Goal: Transaction & Acquisition: Purchase product/service

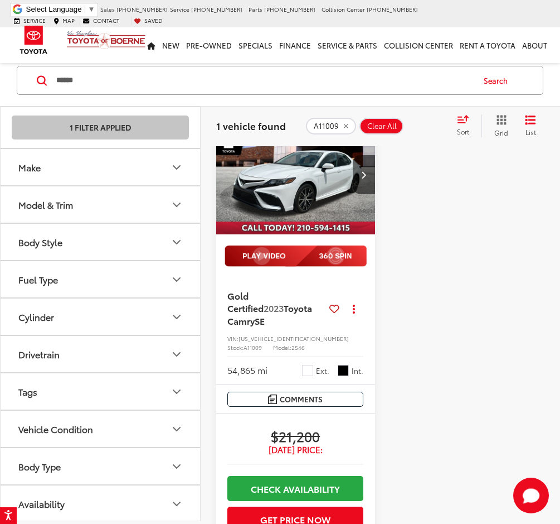
click at [144, 80] on input "******" at bounding box center [264, 80] width 418 height 27
click at [143, 82] on input "******" at bounding box center [264, 80] width 418 height 27
click at [142, 84] on input "******" at bounding box center [264, 80] width 418 height 27
click at [139, 82] on input "******" at bounding box center [264, 80] width 418 height 27
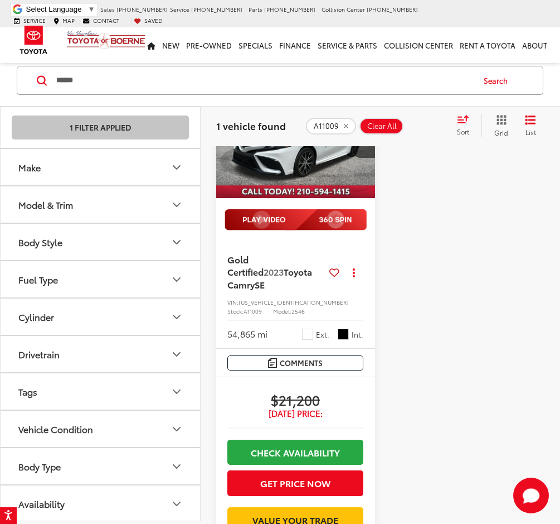
scroll to position [162, 0]
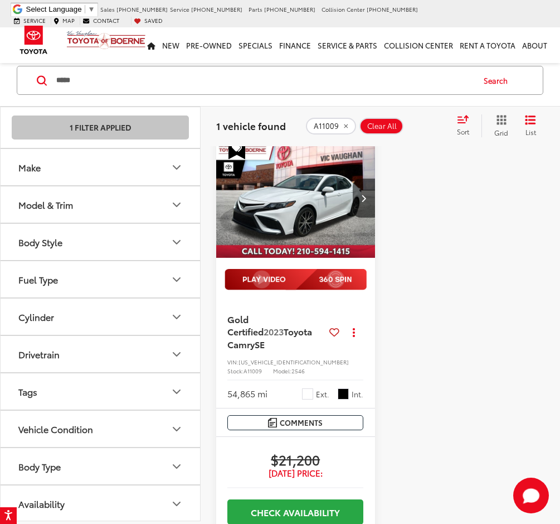
scroll to position [74, 0]
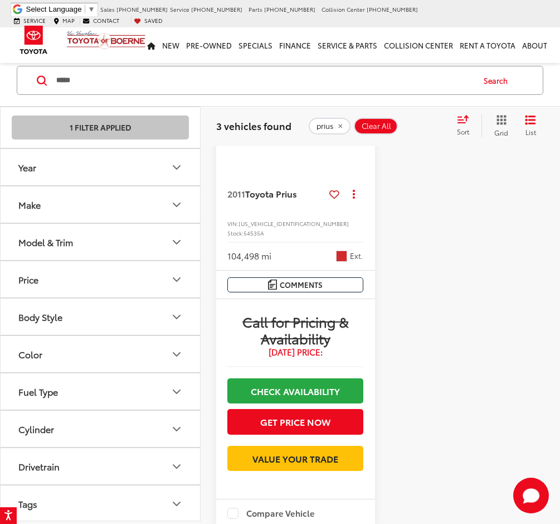
scroll to position [799, 0]
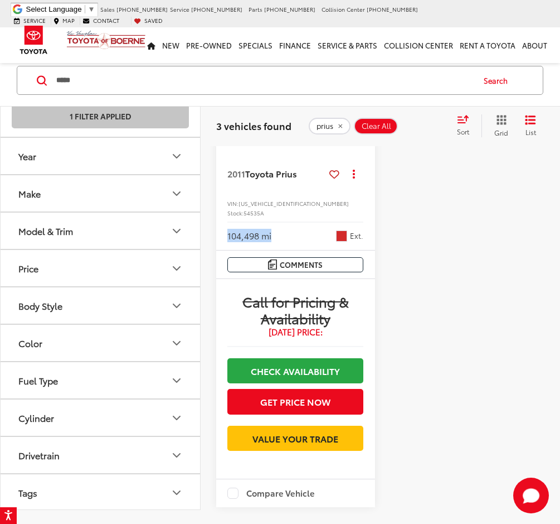
drag, startPoint x: 228, startPoint y: 271, endPoint x: 284, endPoint y: 276, distance: 57.1
click at [284, 250] on div "2011 Toyota Prius Copy Link Share Print View Details VIN: [US_VEHICLE_IDENTIFIC…" at bounding box center [295, 196] width 159 height 107
click at [292, 242] on div "104,498 mi Ext." at bounding box center [296, 231] width 136 height 21
drag, startPoint x: 271, startPoint y: 268, endPoint x: 224, endPoint y: 270, distance: 46.9
click at [224, 250] on div "2011 Toyota Prius Copy Link Share Print View Details VIN: [US_VEHICLE_IDENTIFIC…" at bounding box center [295, 196] width 159 height 107
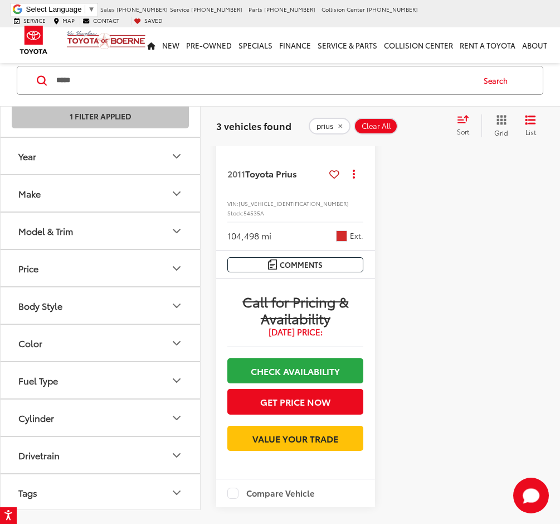
click at [285, 242] on div "104,498 mi Ext." at bounding box center [296, 231] width 136 height 21
drag, startPoint x: 274, startPoint y: 267, endPoint x: 228, endPoint y: 273, distance: 46.7
click at [228, 242] on div "104,498 mi Ext." at bounding box center [296, 231] width 136 height 21
click at [274, 242] on div "104,498 mi Ext." at bounding box center [296, 231] width 136 height 21
drag, startPoint x: 228, startPoint y: 268, endPoint x: 273, endPoint y: 270, distance: 45.3
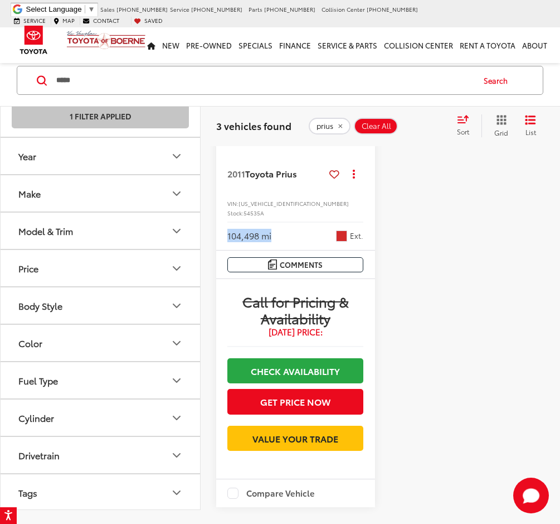
click at [273, 242] on div "104,498 mi Ext." at bounding box center [296, 231] width 136 height 21
click at [280, 242] on div "104,498 mi Ext." at bounding box center [296, 231] width 136 height 21
click at [277, 242] on div "104,498 mi Ext." at bounding box center [296, 231] width 136 height 21
click at [196, 73] on input "*****" at bounding box center [264, 80] width 418 height 27
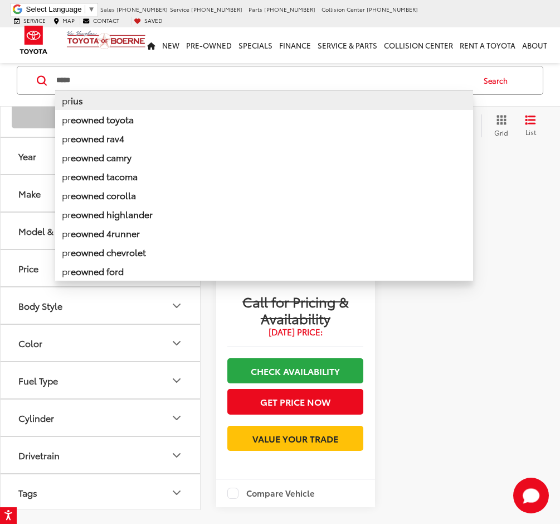
click at [196, 73] on input "*****" at bounding box center [264, 80] width 418 height 27
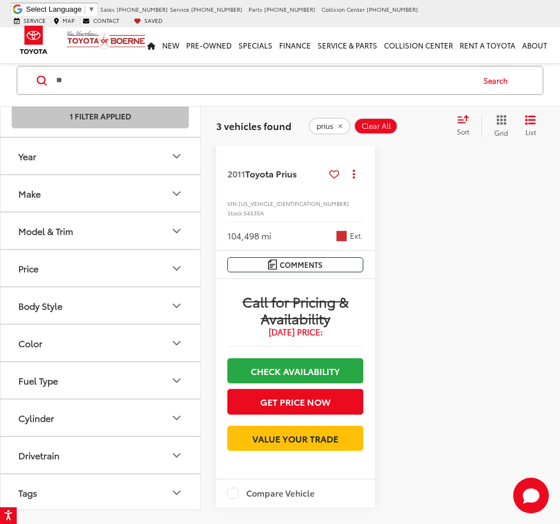
type input "*"
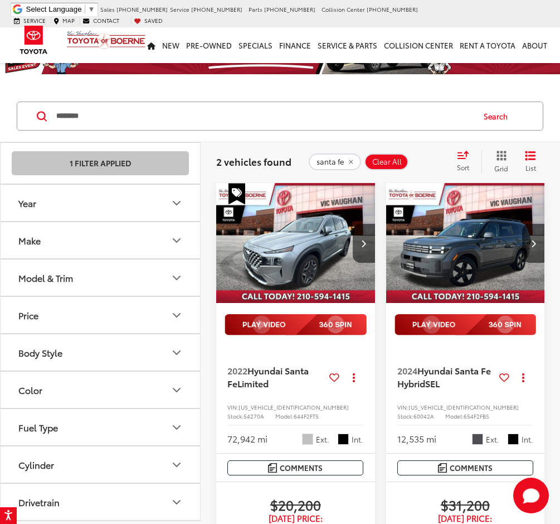
scroll to position [18, 0]
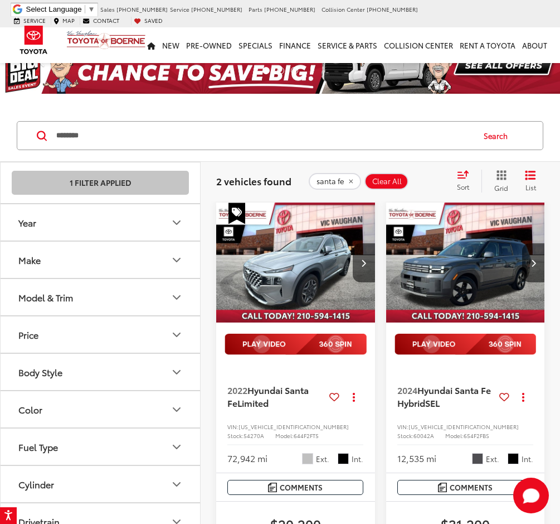
drag, startPoint x: 296, startPoint y: 192, endPoint x: 162, endPoint y: 143, distance: 142.9
click at [105, 130] on input "********" at bounding box center [264, 135] width 418 height 27
click at [102, 128] on input "********" at bounding box center [264, 135] width 418 height 27
type input "********"
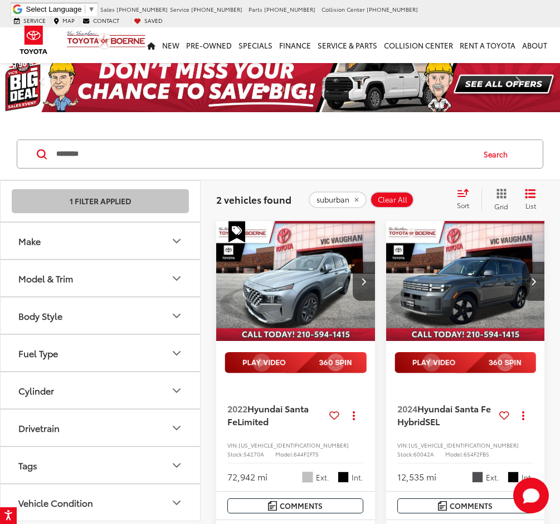
click at [146, 165] on input "********" at bounding box center [264, 154] width 418 height 27
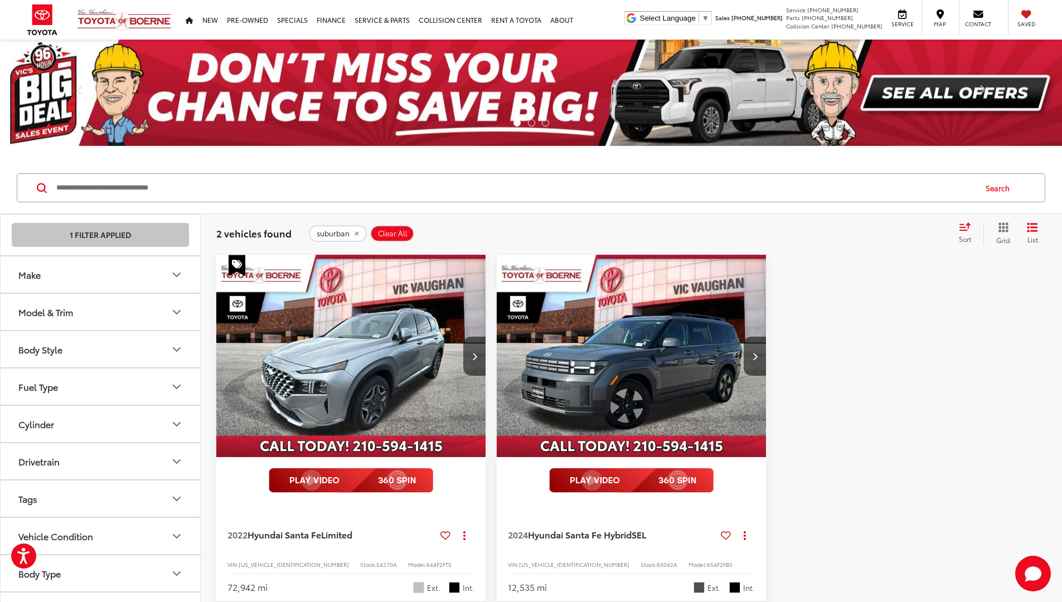
click at [224, 190] on input "Search by Make, Model, or Keyword" at bounding box center [515, 188] width 920 height 27
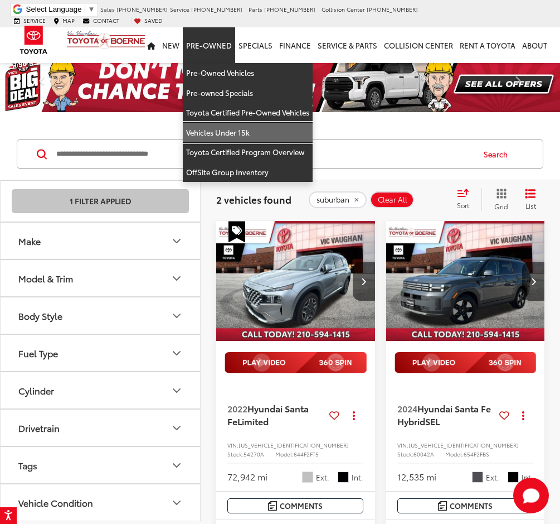
click at [229, 124] on link "Vehicles Under 15k" at bounding box center [248, 133] width 130 height 20
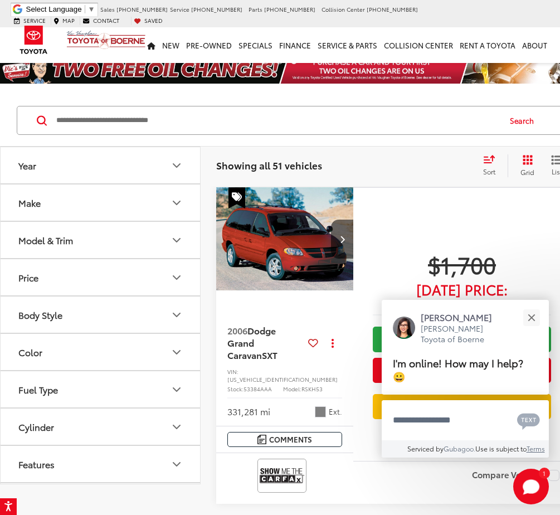
click at [187, 125] on input "Search by Make, Model, or Keyword" at bounding box center [277, 120] width 444 height 27
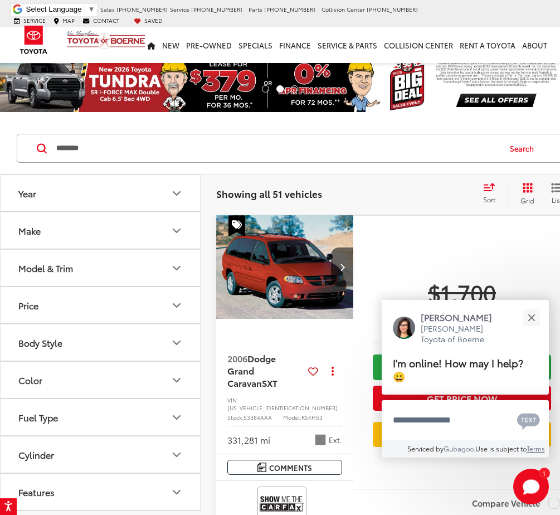
type input "********"
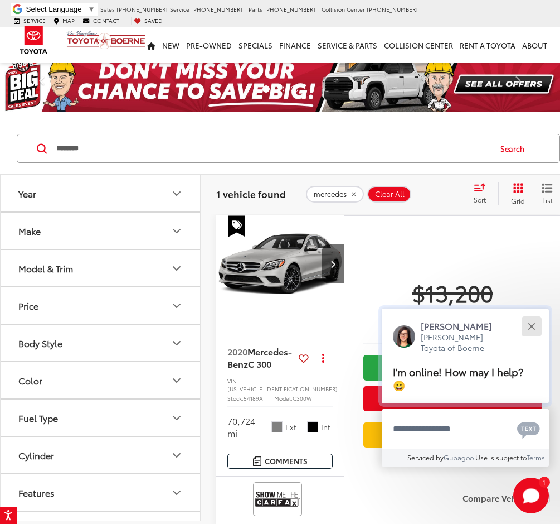
click at [531, 323] on button "Close" at bounding box center [532, 326] width 24 height 24
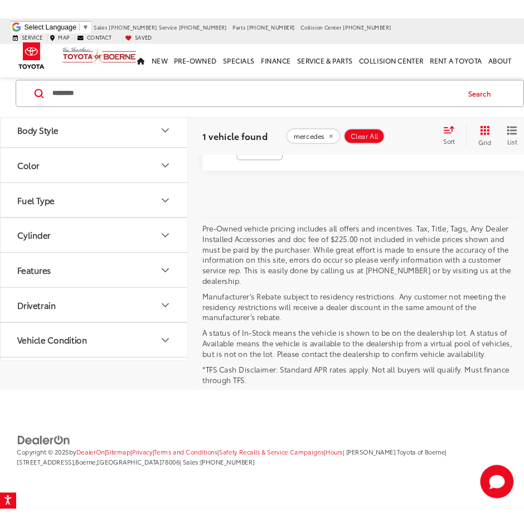
scroll to position [83, 0]
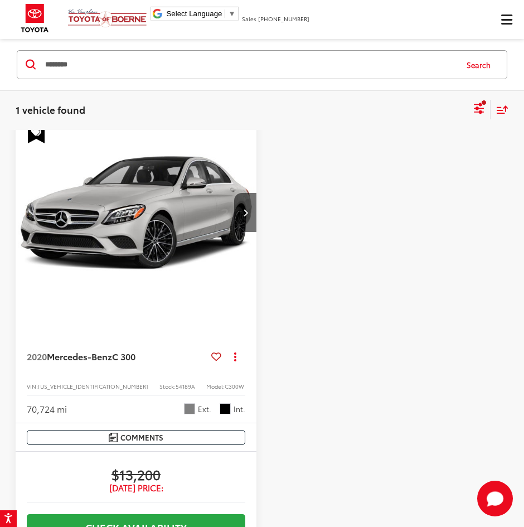
click at [127, 67] on input "********" at bounding box center [250, 64] width 412 height 27
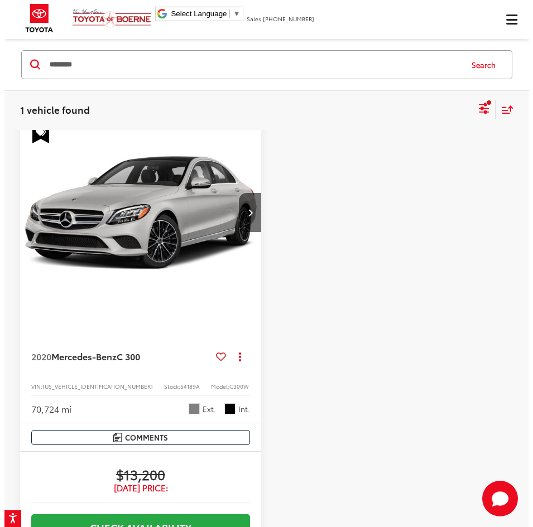
scroll to position [0, 0]
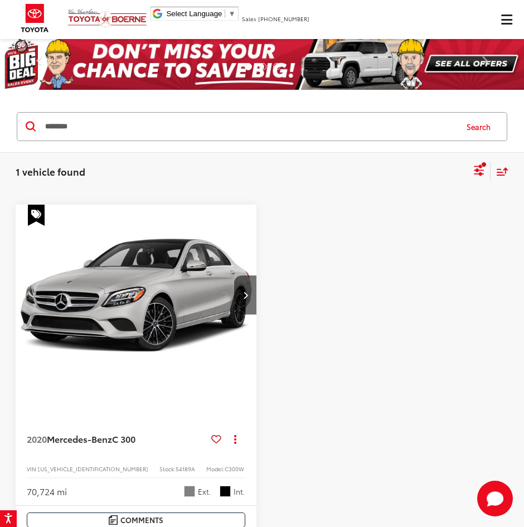
click at [508, 20] on span "Click to show site navigation" at bounding box center [506, 20] width 11 height 1
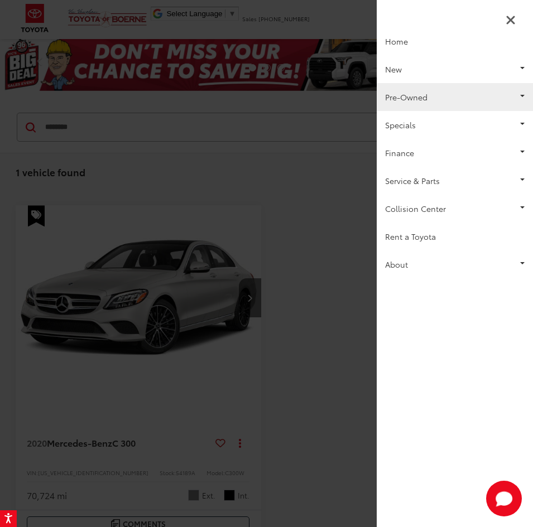
click at [435, 86] on link "Pre-Owned" at bounding box center [454, 97] width 156 height 28
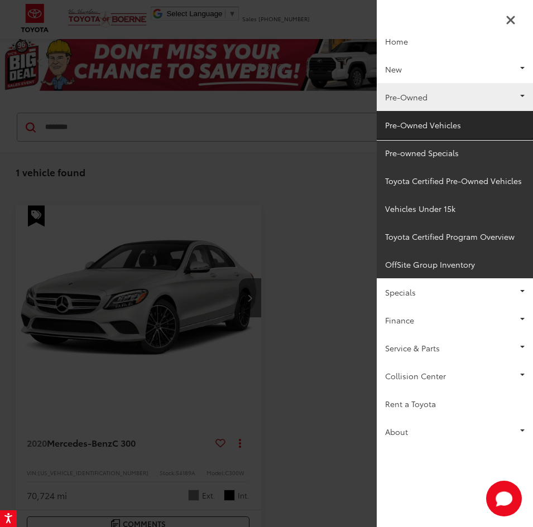
click at [412, 122] on link "Pre-Owned Vehicles" at bounding box center [454, 125] width 156 height 28
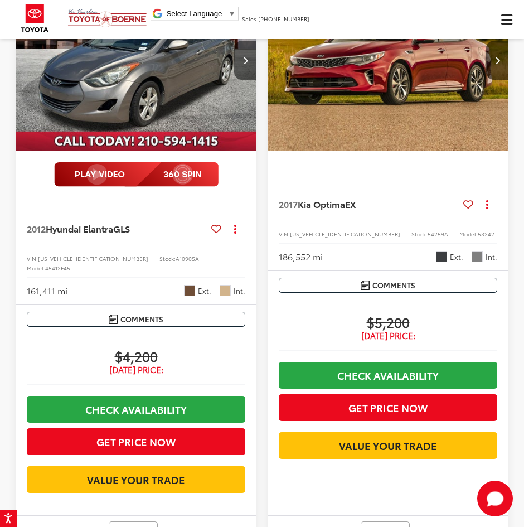
scroll to position [3346, 0]
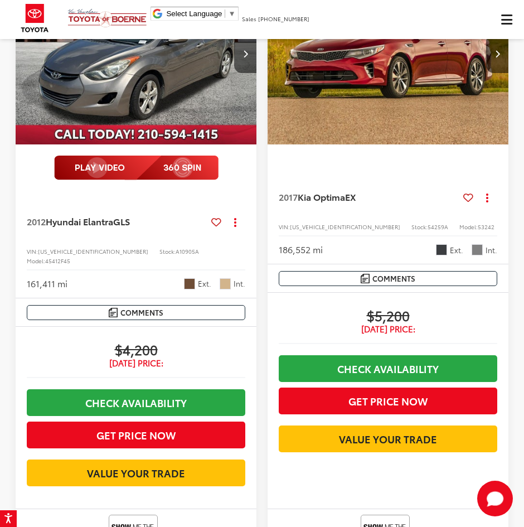
drag, startPoint x: 150, startPoint y: 60, endPoint x: 147, endPoint y: 84, distance: 24.2
click at [150, 60] on img "2012 Hyundai Elantra GLS 0" at bounding box center [136, 54] width 243 height 182
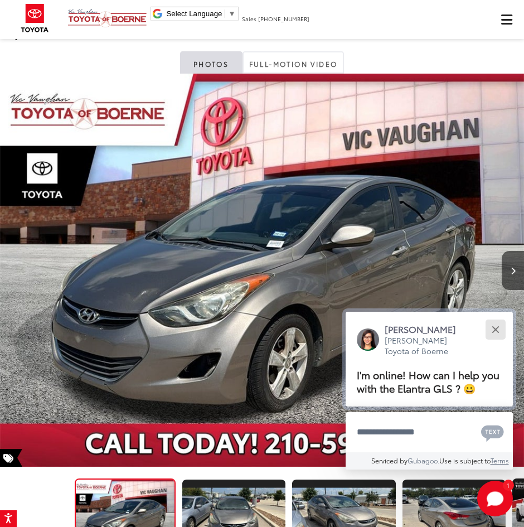
click at [499, 330] on button "Close" at bounding box center [496, 329] width 24 height 24
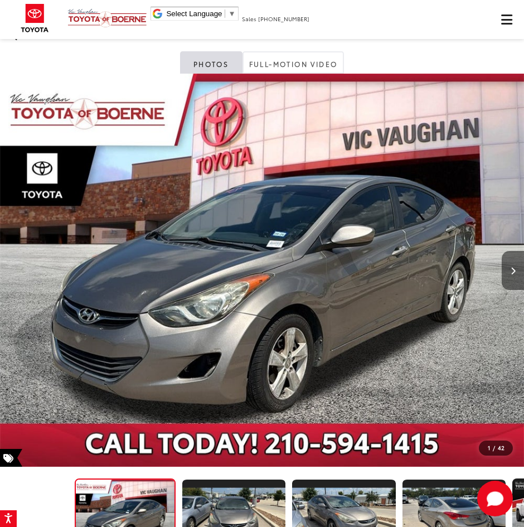
click at [518, 267] on button "Next image" at bounding box center [513, 270] width 22 height 39
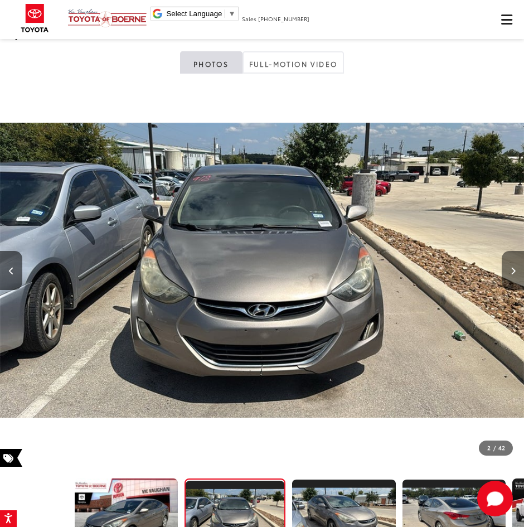
click at [518, 267] on button "Next image" at bounding box center [513, 270] width 22 height 39
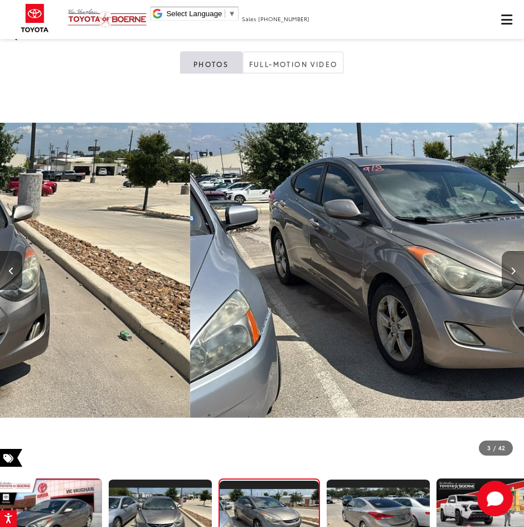
scroll to position [0, 83]
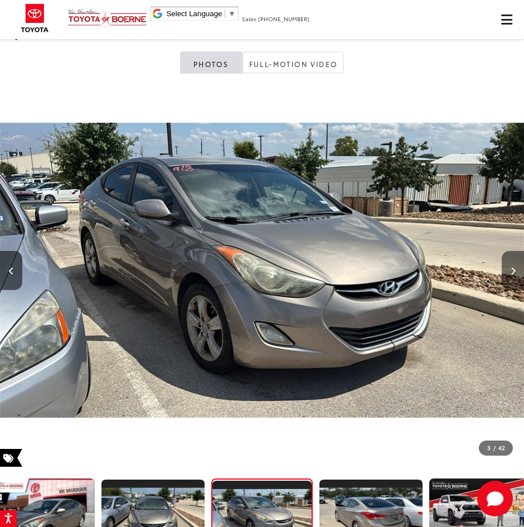
click at [519, 266] on button "Next image" at bounding box center [513, 270] width 22 height 39
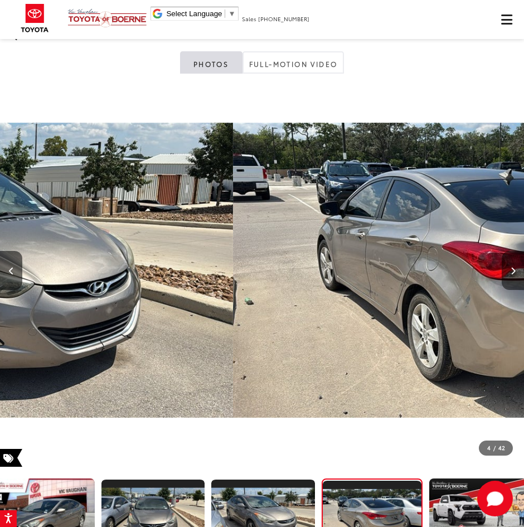
scroll to position [0, 194]
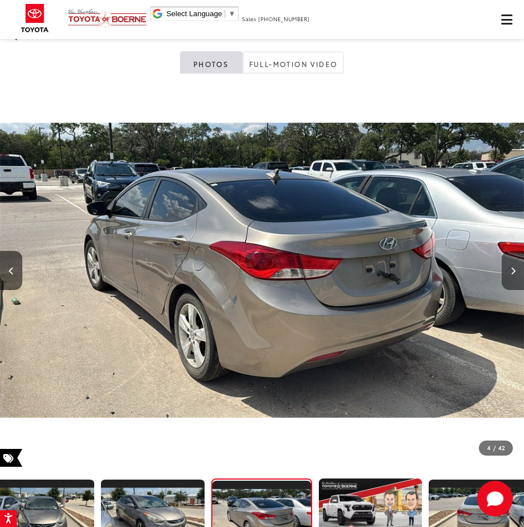
click at [519, 266] on button "Next image" at bounding box center [513, 270] width 22 height 39
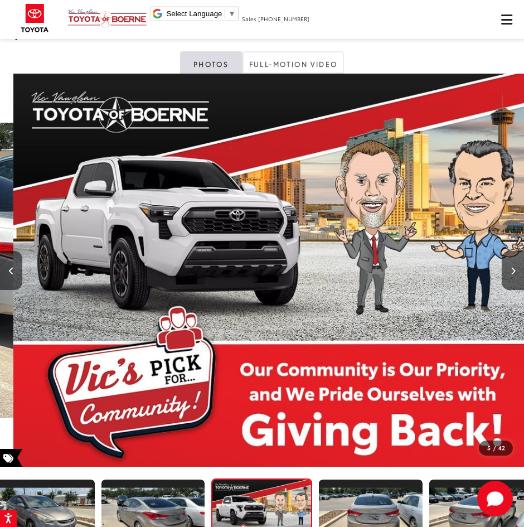
scroll to position [0, 2097]
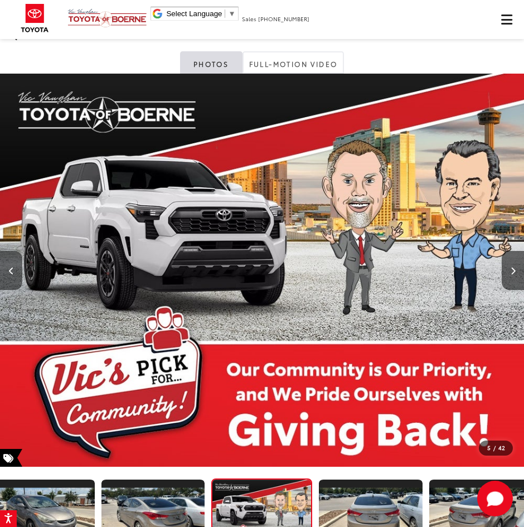
click at [3, 270] on button "Previous image" at bounding box center [11, 270] width 22 height 39
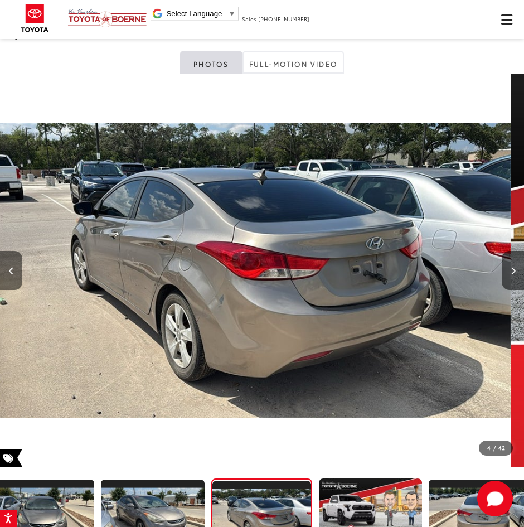
scroll to position [0, 1573]
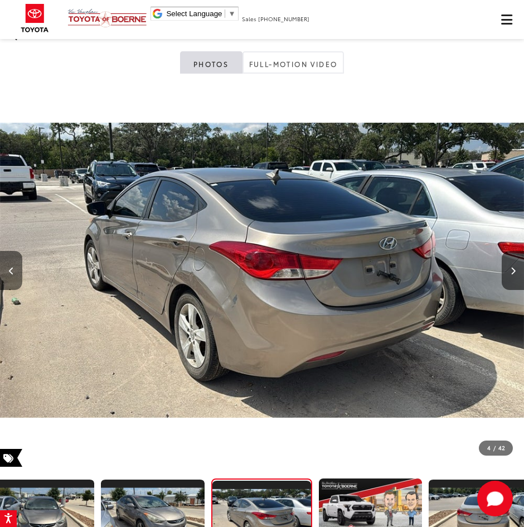
click at [9, 273] on icon "Previous image" at bounding box center [11, 271] width 5 height 8
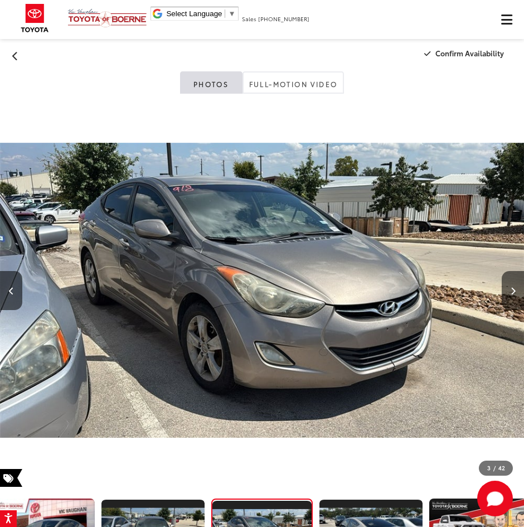
scroll to position [0, 0]
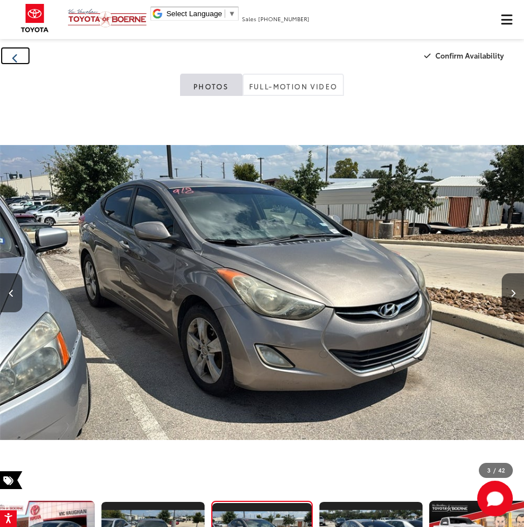
click at [20, 60] on button "Back" at bounding box center [15, 55] width 31 height 19
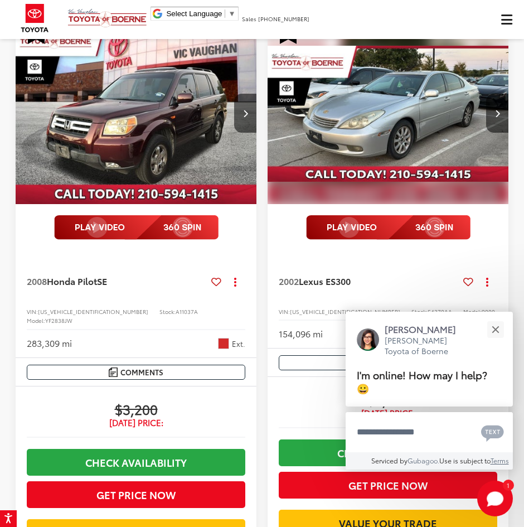
scroll to position [2064, 0]
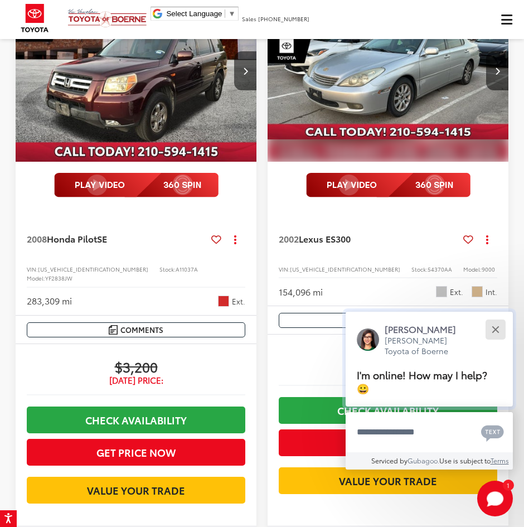
click at [490, 330] on button "Close" at bounding box center [496, 329] width 24 height 24
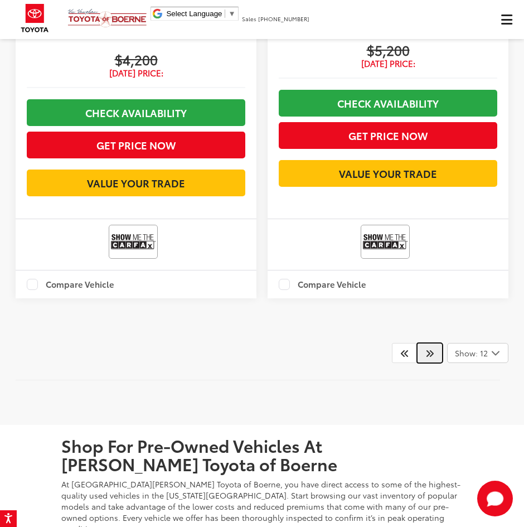
click at [436, 352] on link at bounding box center [430, 353] width 26 height 20
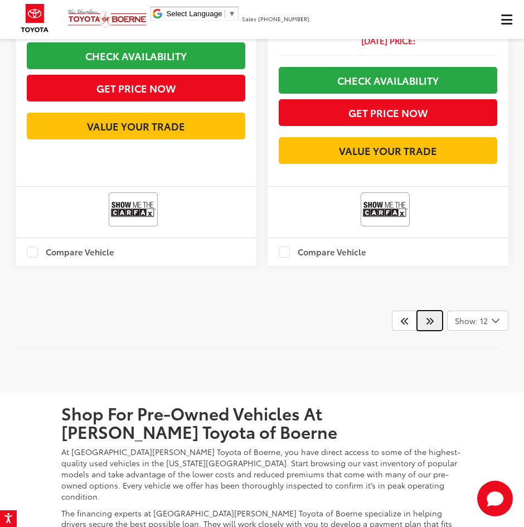
scroll to position [3787, 0]
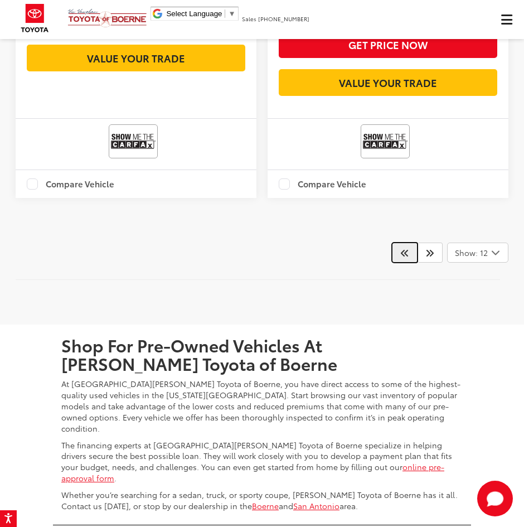
click at [408, 257] on icon "Prev" at bounding box center [404, 252] width 9 height 9
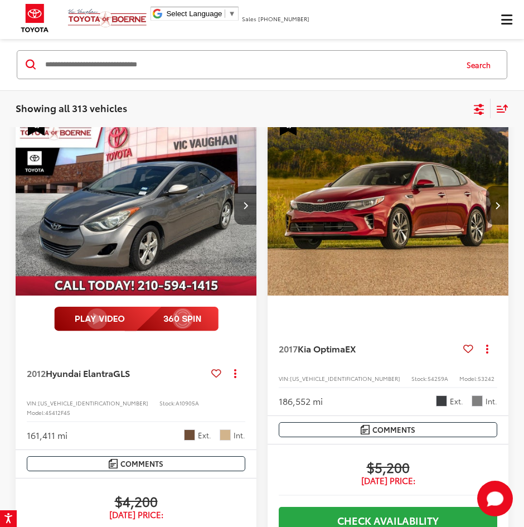
scroll to position [3341, 0]
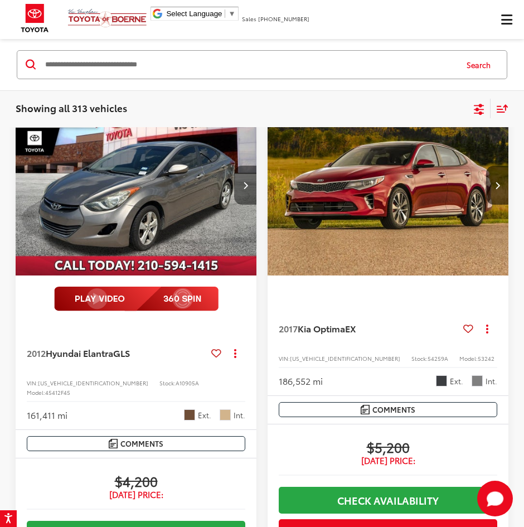
click at [241, 195] on button "Next image" at bounding box center [245, 185] width 22 height 39
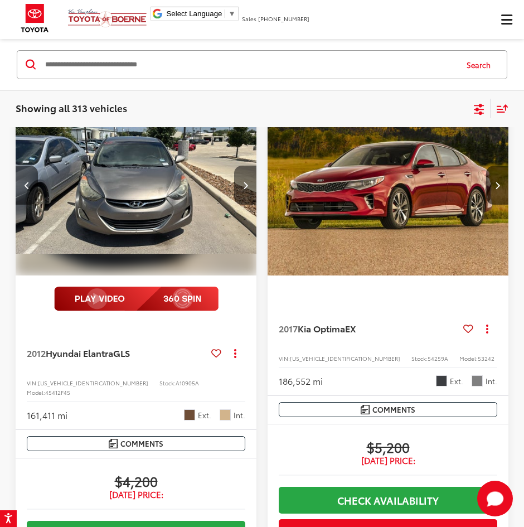
click at [249, 195] on button "Next image" at bounding box center [245, 185] width 22 height 39
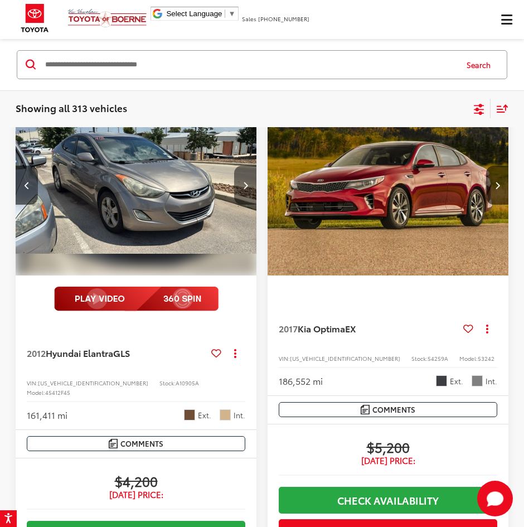
click at [249, 195] on button "Next image" at bounding box center [245, 185] width 22 height 39
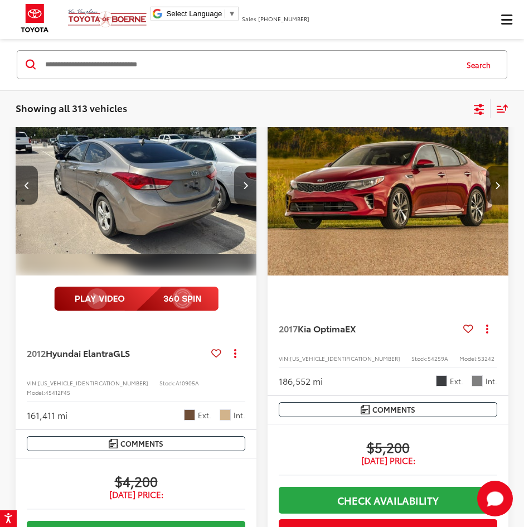
click at [249, 195] on button "Next image" at bounding box center [245, 185] width 22 height 39
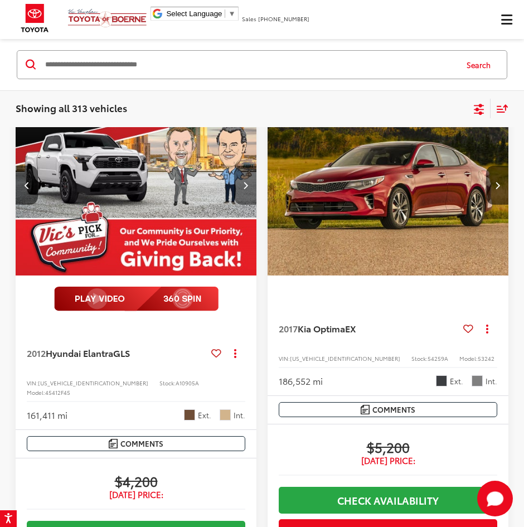
click at [249, 195] on button "Next image" at bounding box center [245, 185] width 22 height 39
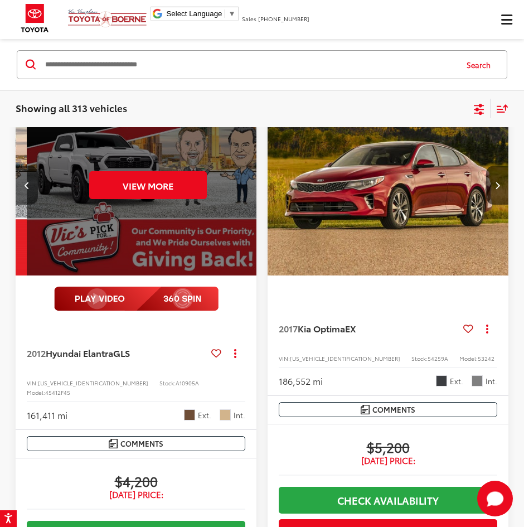
scroll to position [0, 1213]
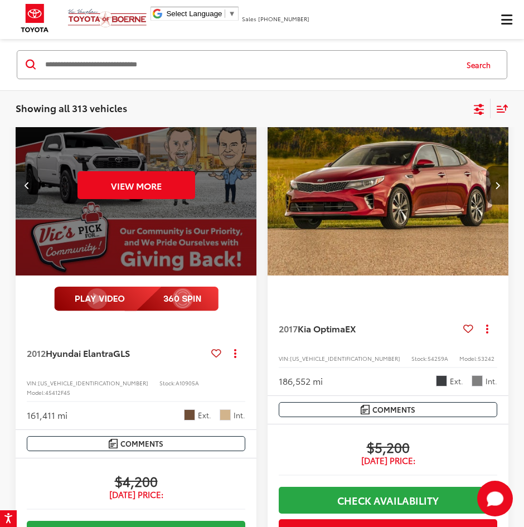
click at [29, 189] on icon "Previous image" at bounding box center [27, 185] width 5 height 8
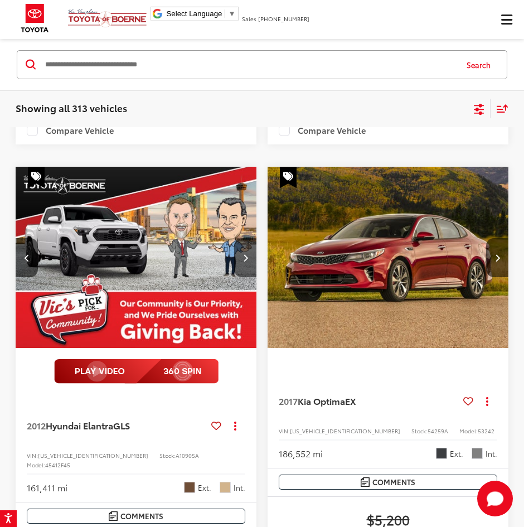
scroll to position [3285, 0]
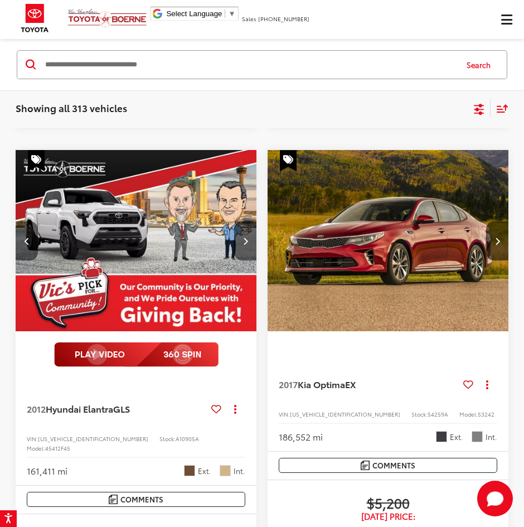
click at [30, 252] on button "Previous image" at bounding box center [27, 240] width 22 height 39
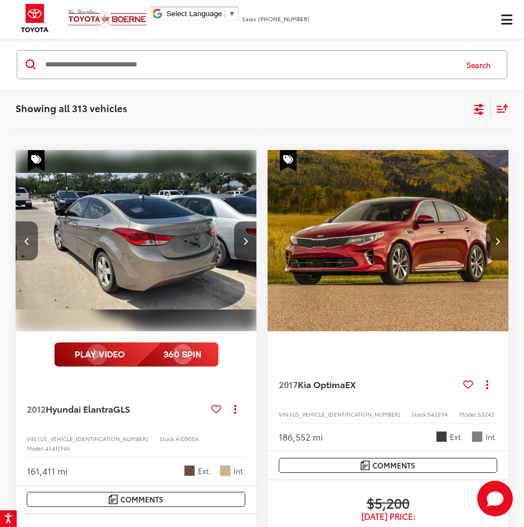
click at [27, 245] on icon "Previous image" at bounding box center [27, 241] width 5 height 8
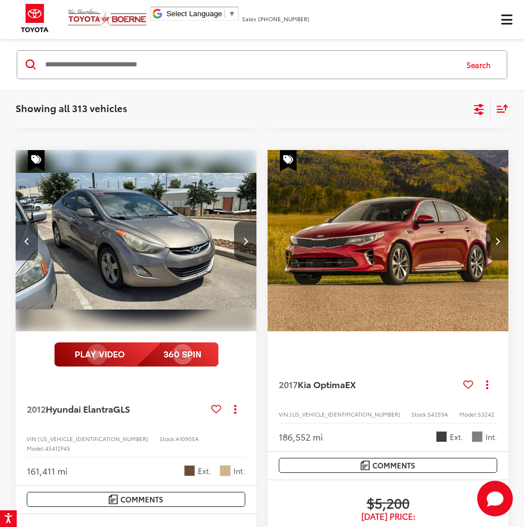
click at [27, 245] on icon "Previous image" at bounding box center [27, 241] width 5 height 8
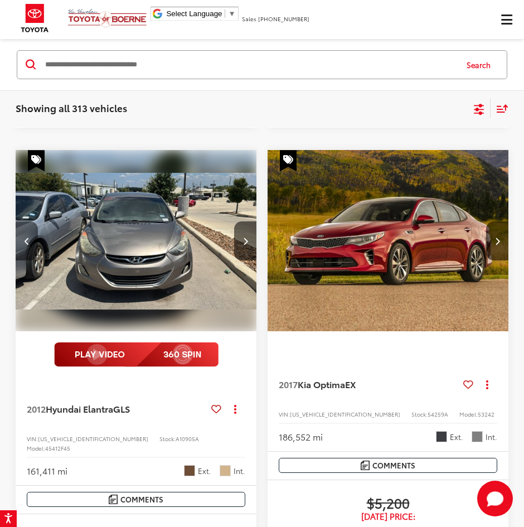
click at [26, 260] on button "Previous image" at bounding box center [27, 240] width 22 height 39
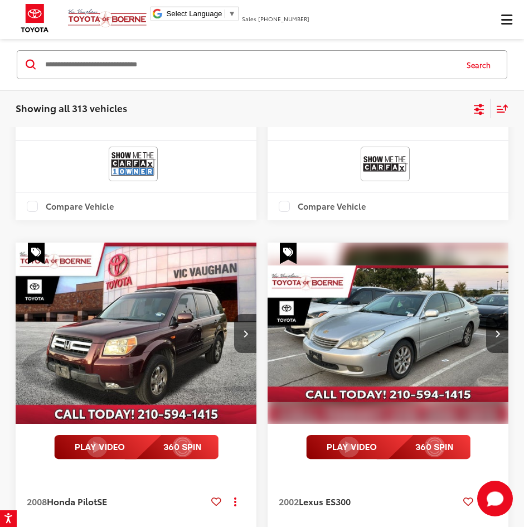
scroll to position [1891, 0]
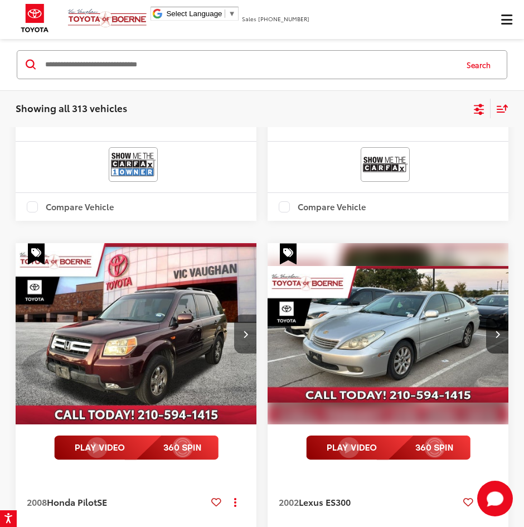
click at [245, 318] on button "Next image" at bounding box center [245, 334] width 22 height 39
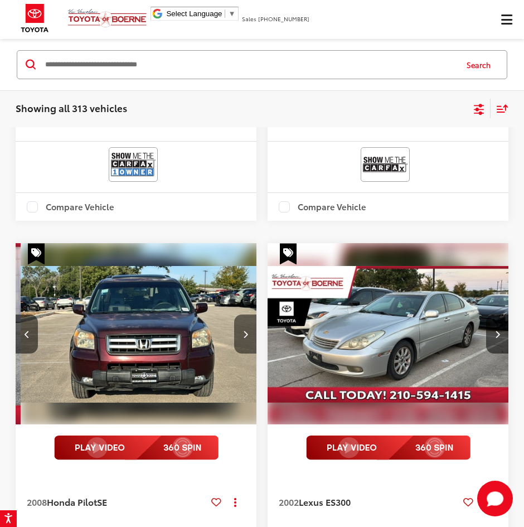
scroll to position [0, 243]
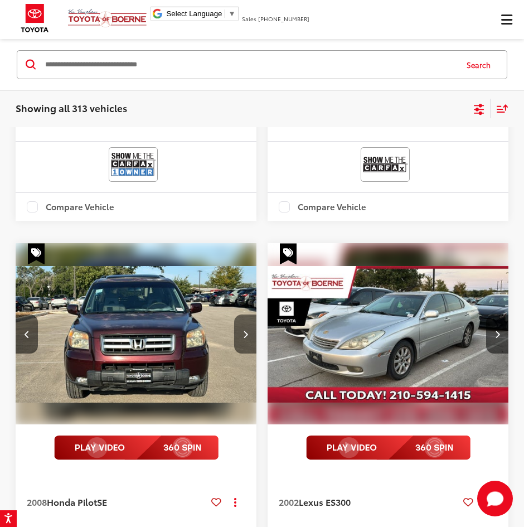
click at [245, 318] on button "Next image" at bounding box center [245, 334] width 22 height 39
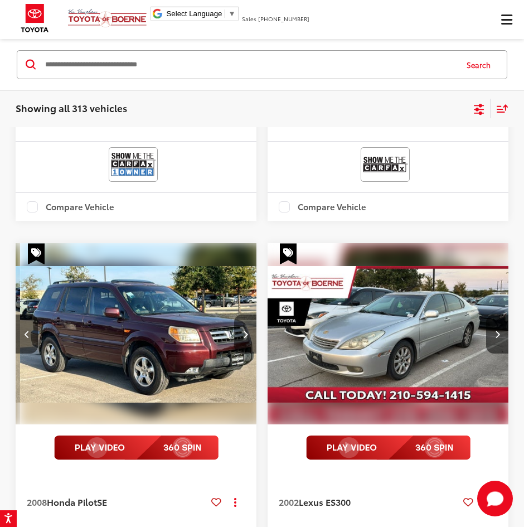
scroll to position [0, 485]
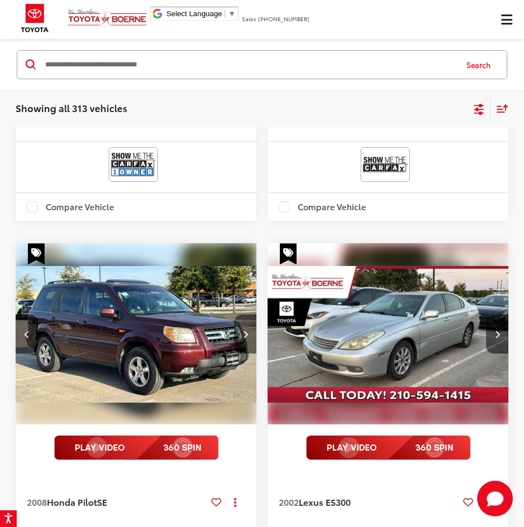
click at [245, 318] on button "Next image" at bounding box center [245, 334] width 22 height 39
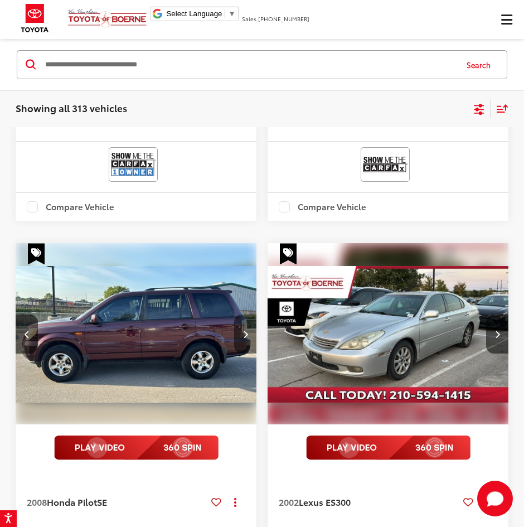
click at [245, 318] on button "Next image" at bounding box center [245, 334] width 22 height 39
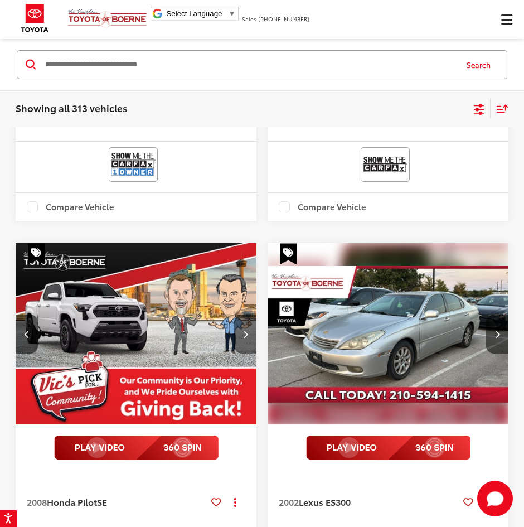
click at [245, 318] on button "Next image" at bounding box center [245, 334] width 22 height 39
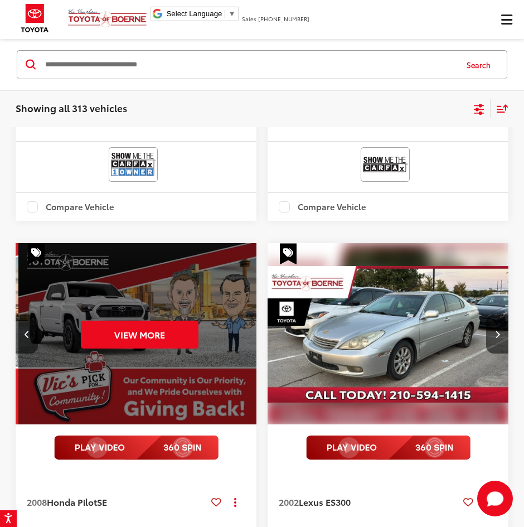
scroll to position [0, 1213]
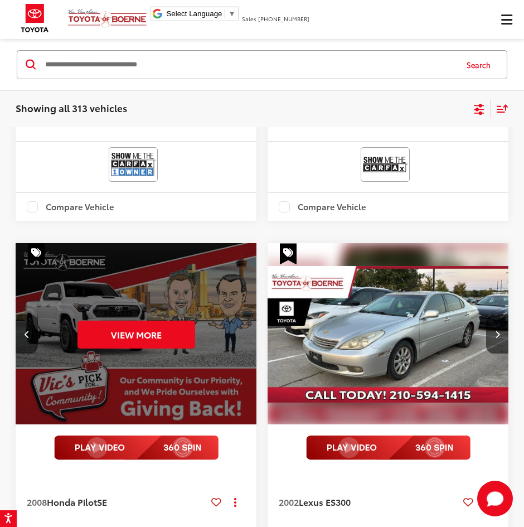
click at [21, 319] on button "Previous image" at bounding box center [27, 334] width 22 height 39
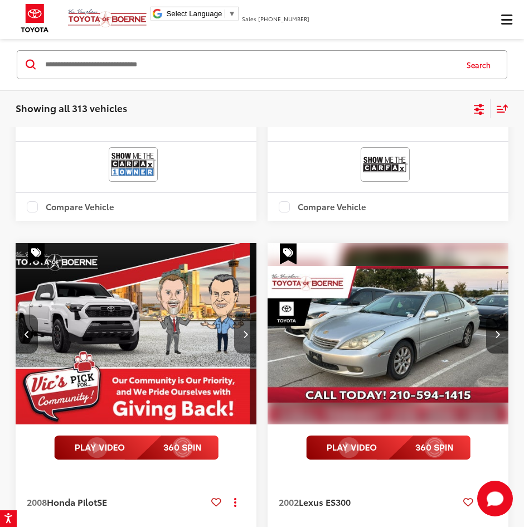
scroll to position [0, 970]
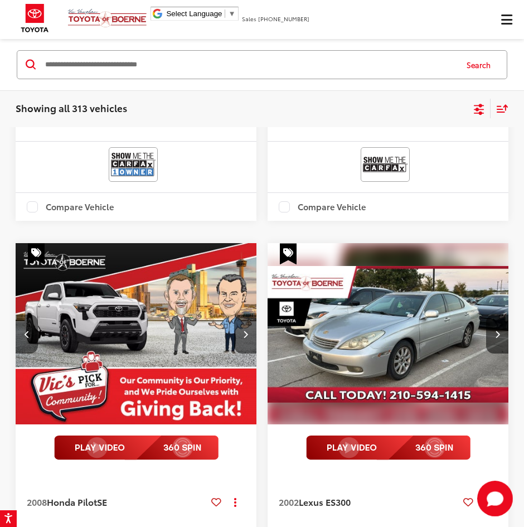
click at [19, 322] on button "Previous image" at bounding box center [27, 334] width 22 height 39
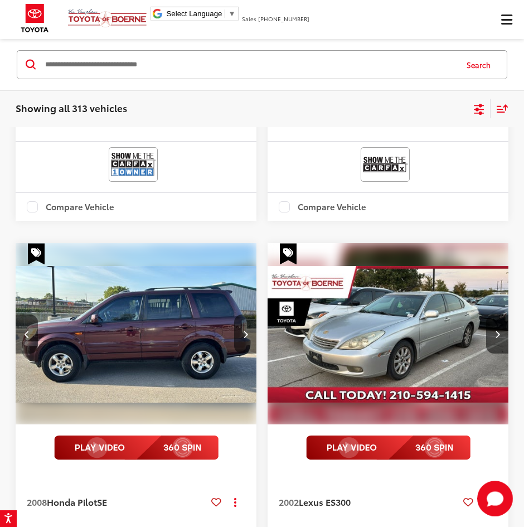
click at [19, 322] on button "Previous image" at bounding box center [27, 334] width 22 height 39
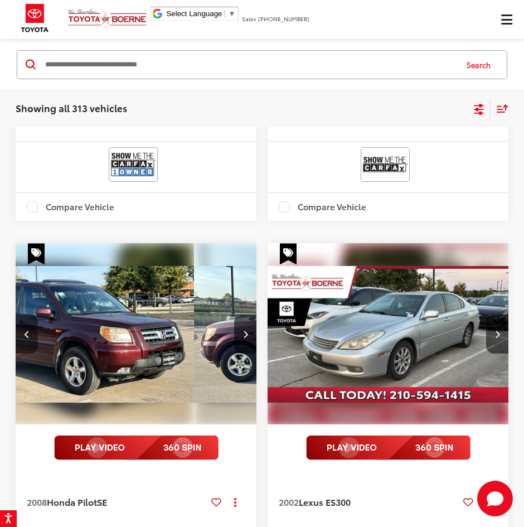
click at [20, 322] on button "Previous image" at bounding box center [27, 334] width 22 height 39
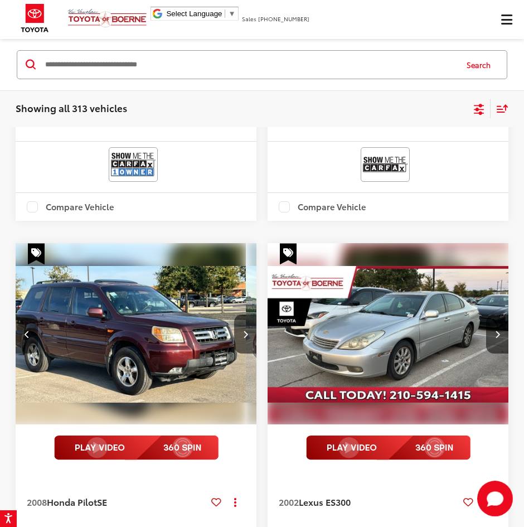
click at [20, 322] on button "Previous image" at bounding box center [27, 334] width 22 height 39
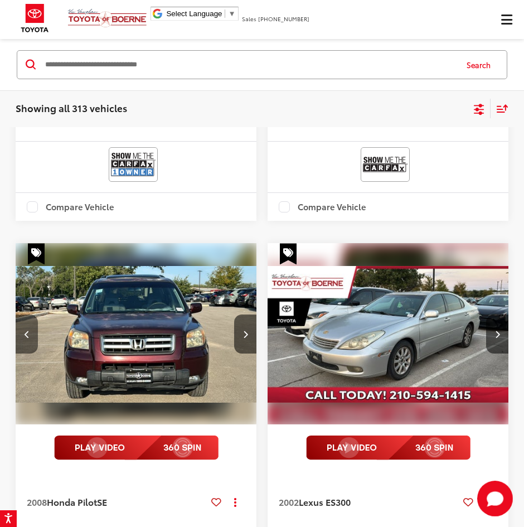
click at [20, 322] on button "Previous image" at bounding box center [27, 334] width 22 height 39
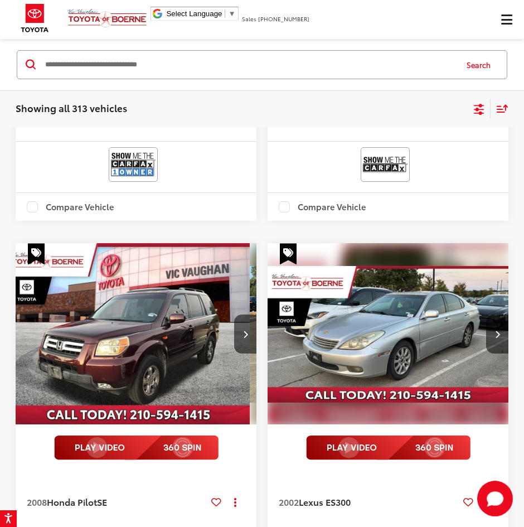
scroll to position [0, 0]
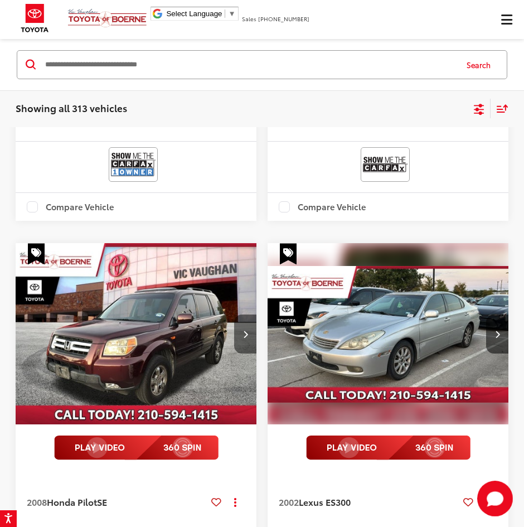
click at [249, 315] on button "Next image" at bounding box center [245, 334] width 22 height 39
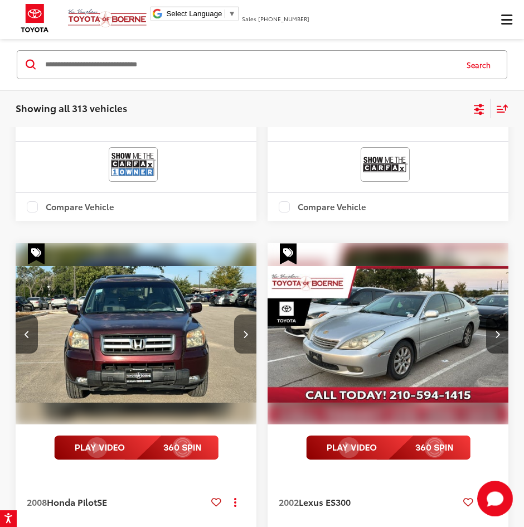
click at [239, 326] on button "Next image" at bounding box center [245, 334] width 22 height 39
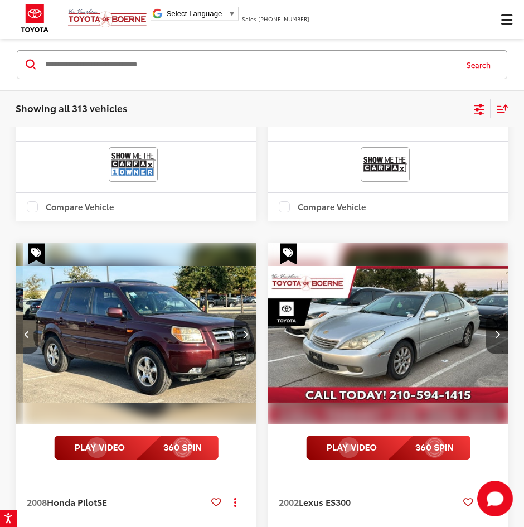
scroll to position [0, 485]
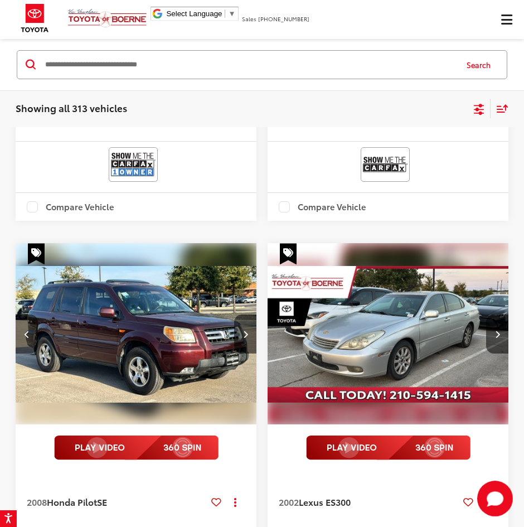
click at [32, 320] on button "Previous image" at bounding box center [27, 334] width 22 height 39
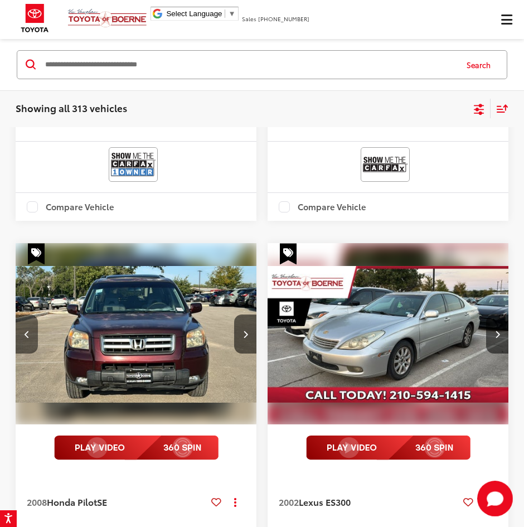
click at [26, 330] on icon "Previous image" at bounding box center [27, 334] width 5 height 8
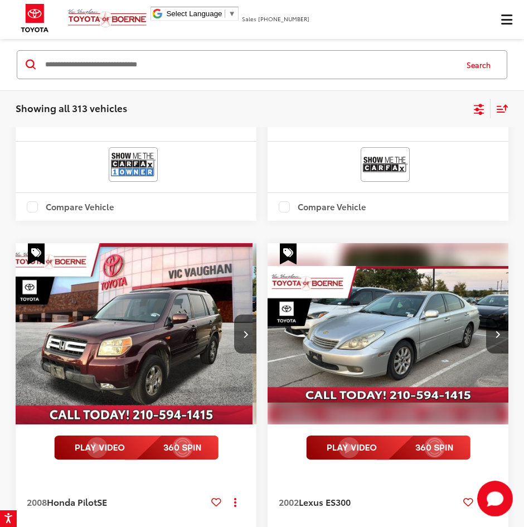
scroll to position [0, 0]
